Goal: Ask a question

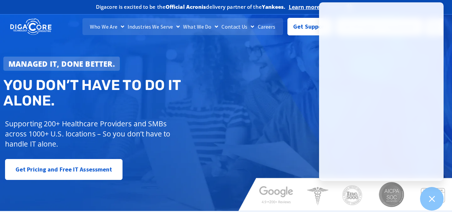
click at [258, 108] on div "Managed IT, done better. You don’t have to do IT alone. Supporting 200+ Healthc…" at bounding box center [226, 109] width 452 height 201
click at [431, 197] on icon at bounding box center [431, 198] width 9 height 9
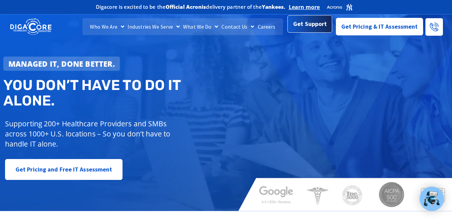
click at [303, 29] on span "Get Support" at bounding box center [310, 23] width 34 height 13
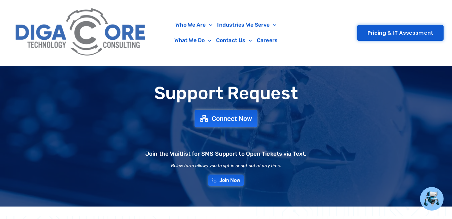
scroll to position [22, 0]
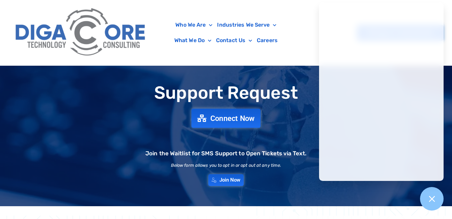
click at [219, 117] on span "Connect Now" at bounding box center [232, 117] width 44 height 7
